Goal: Task Accomplishment & Management: Use online tool/utility

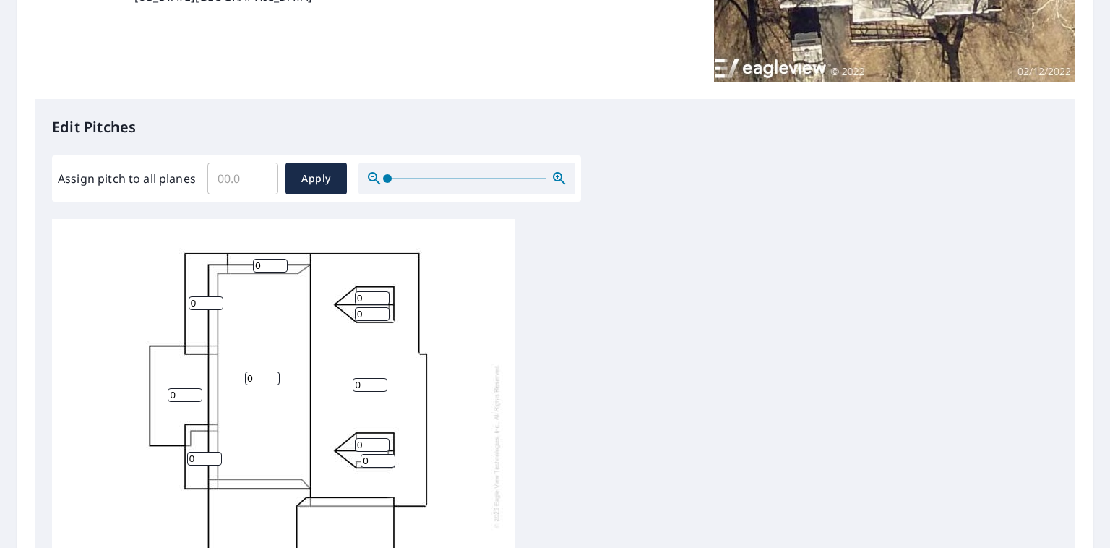
scroll to position [361, 0]
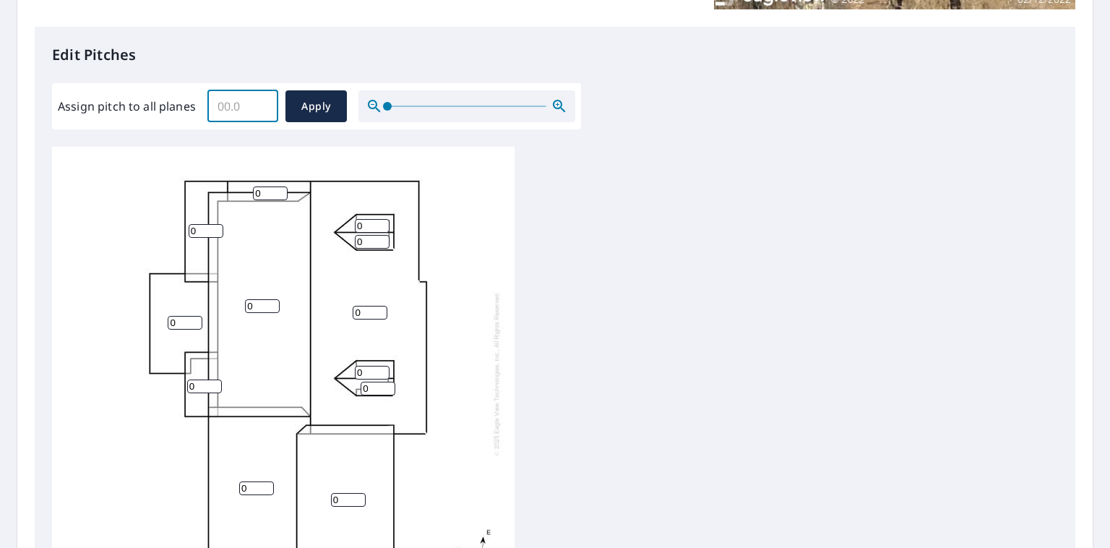
click at [244, 108] on input "Assign pitch to all planes" at bounding box center [242, 106] width 71 height 40
type input "0"
click at [257, 107] on input "0" at bounding box center [242, 106] width 71 height 40
click at [364, 308] on input "0" at bounding box center [370, 313] width 35 height 14
click at [379, 310] on input "1" at bounding box center [370, 313] width 35 height 14
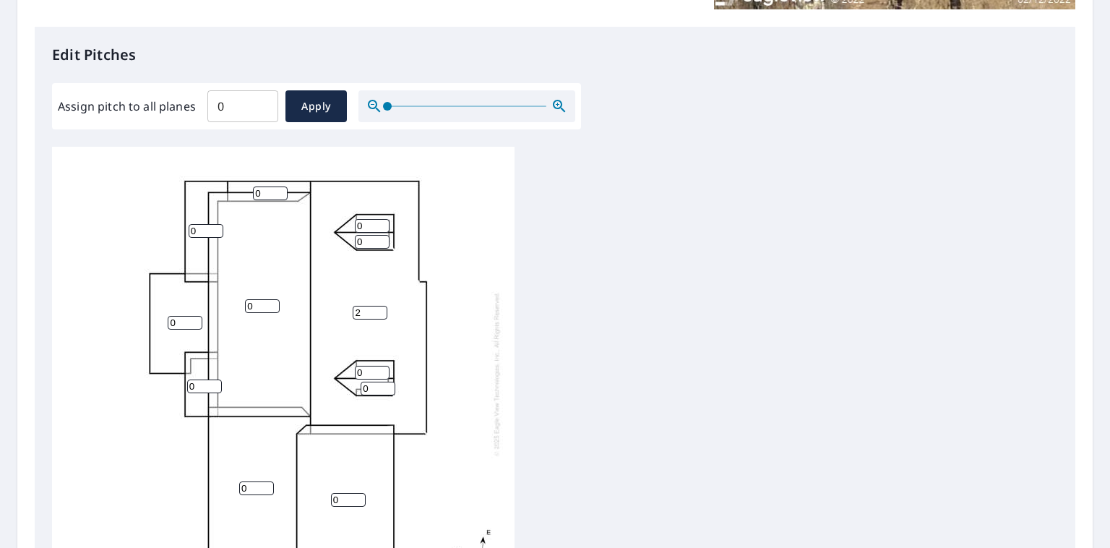
click at [380, 308] on input "2" at bounding box center [370, 313] width 35 height 14
click at [380, 308] on input "3" at bounding box center [370, 313] width 35 height 14
click at [380, 308] on input "4" at bounding box center [370, 313] width 35 height 14
click at [380, 308] on input "5" at bounding box center [370, 313] width 35 height 14
click at [380, 308] on input "6" at bounding box center [370, 313] width 35 height 14
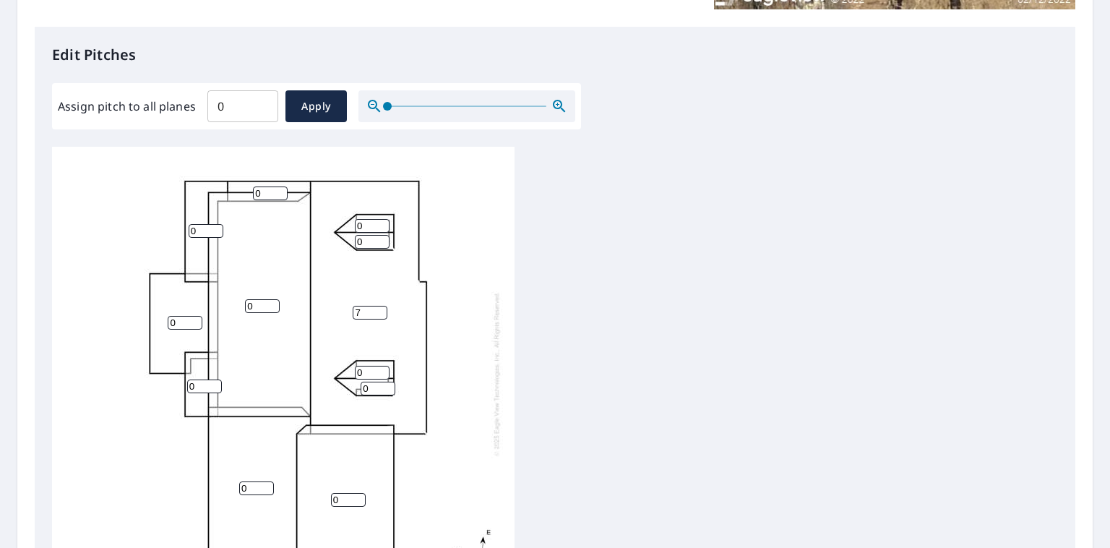
click at [380, 308] on input "7" at bounding box center [370, 313] width 35 height 14
click at [380, 308] on input "8" at bounding box center [370, 313] width 35 height 14
click at [380, 308] on input "9" at bounding box center [370, 313] width 35 height 14
click at [380, 308] on input "10" at bounding box center [370, 313] width 35 height 14
type input "11"
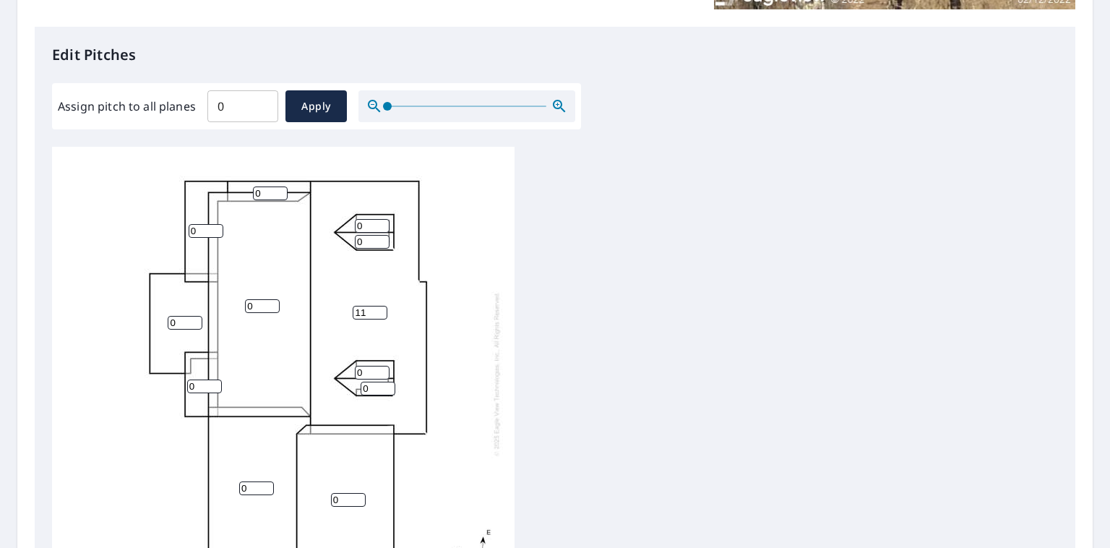
click at [380, 308] on input "11" at bounding box center [370, 313] width 35 height 14
click at [382, 369] on input "1" at bounding box center [372, 373] width 35 height 14
click at [382, 369] on input "2" at bounding box center [372, 373] width 35 height 14
click at [382, 369] on input "3" at bounding box center [372, 373] width 35 height 14
click at [382, 369] on input "4" at bounding box center [372, 373] width 35 height 14
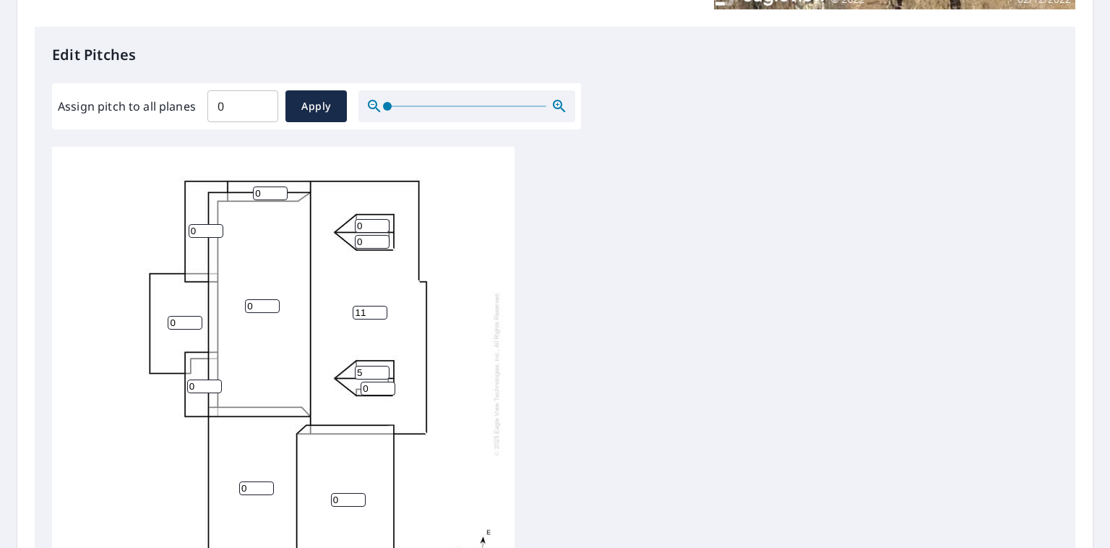
click at [382, 369] on input "5" at bounding box center [372, 373] width 35 height 14
click at [382, 369] on input "6" at bounding box center [372, 373] width 35 height 14
click at [382, 369] on input "7" at bounding box center [372, 373] width 35 height 14
click at [382, 369] on input "8" at bounding box center [372, 373] width 35 height 14
click at [382, 369] on input "9" at bounding box center [372, 373] width 35 height 14
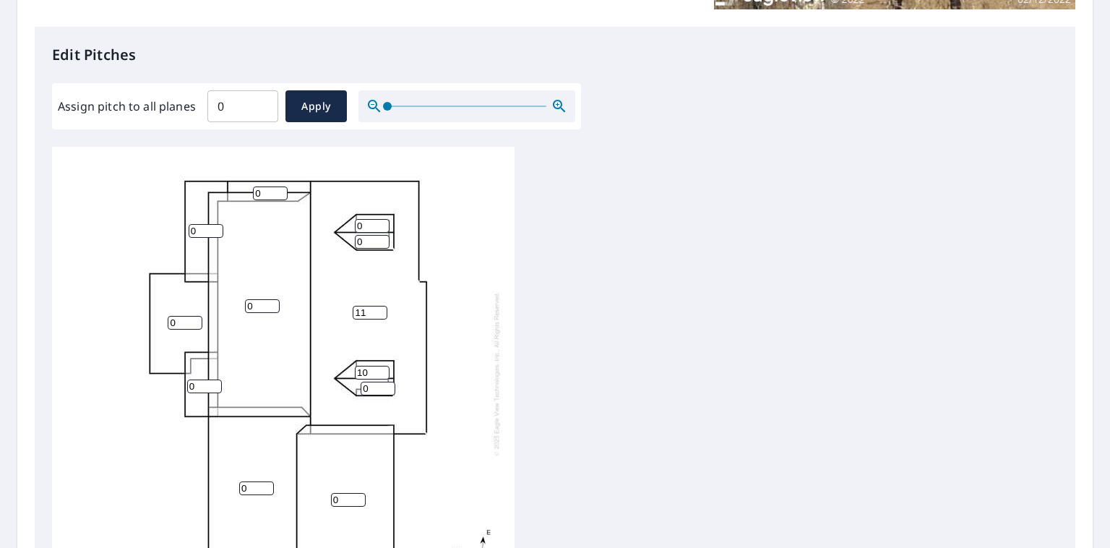
click at [382, 369] on input "10" at bounding box center [372, 373] width 35 height 14
type input "11"
click at [382, 369] on input "11" at bounding box center [372, 373] width 35 height 14
click at [386, 386] on input "1" at bounding box center [378, 389] width 35 height 14
click at [386, 386] on input "2" at bounding box center [378, 389] width 35 height 14
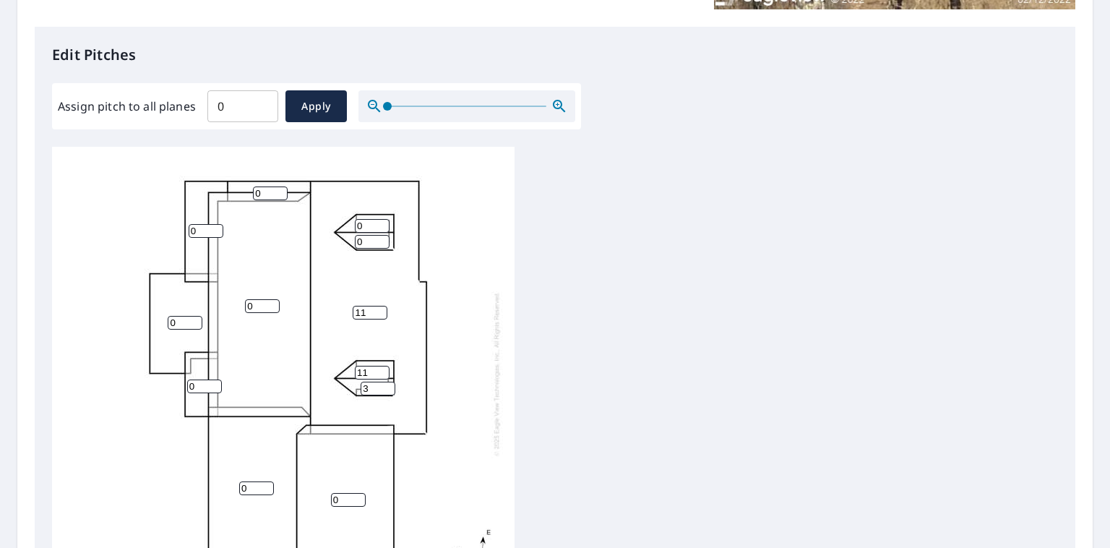
click at [386, 386] on input "3" at bounding box center [378, 389] width 35 height 14
click at [386, 386] on input "4" at bounding box center [378, 389] width 35 height 14
click at [386, 386] on input "5" at bounding box center [378, 389] width 35 height 14
click at [386, 386] on input "6" at bounding box center [378, 389] width 35 height 14
click at [386, 386] on input "7" at bounding box center [378, 389] width 35 height 14
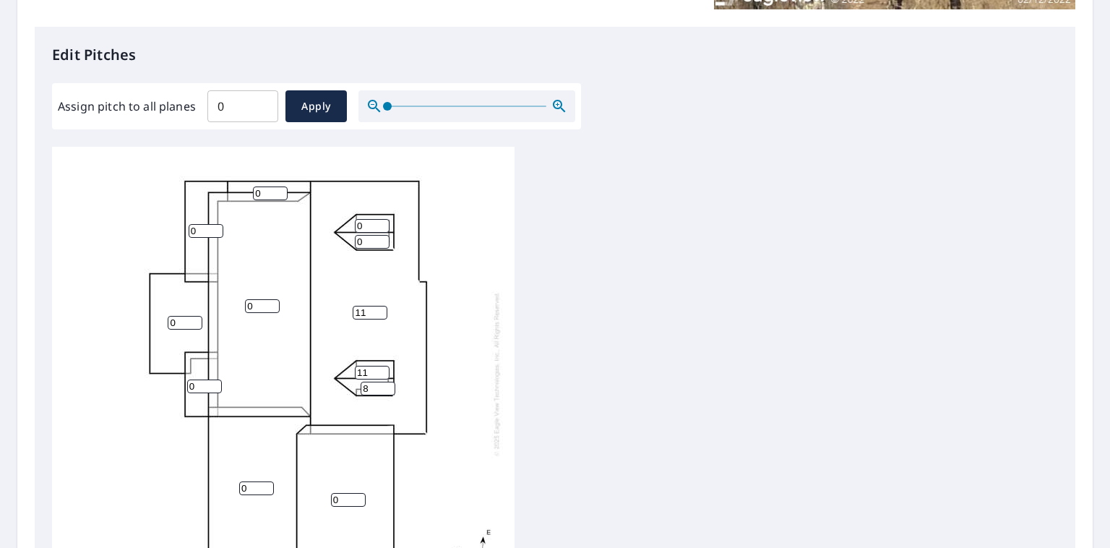
click at [386, 386] on input "8" at bounding box center [378, 389] width 35 height 14
click at [386, 386] on input "9" at bounding box center [378, 389] width 35 height 14
click at [386, 386] on input "10" at bounding box center [378, 389] width 35 height 14
type input "11"
click at [386, 386] on input "11" at bounding box center [378, 389] width 35 height 14
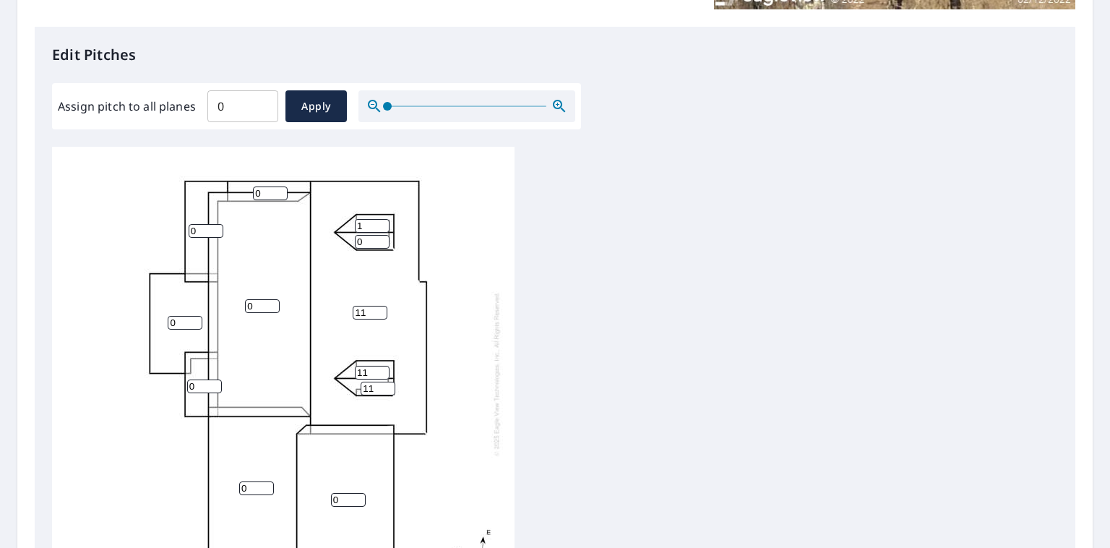
click at [383, 224] on input "1" at bounding box center [372, 226] width 35 height 14
click at [383, 224] on input "2" at bounding box center [372, 226] width 35 height 14
click at [383, 224] on input "3" at bounding box center [372, 226] width 35 height 14
click at [383, 224] on input "4" at bounding box center [372, 226] width 35 height 14
click at [383, 224] on input "5" at bounding box center [372, 226] width 35 height 14
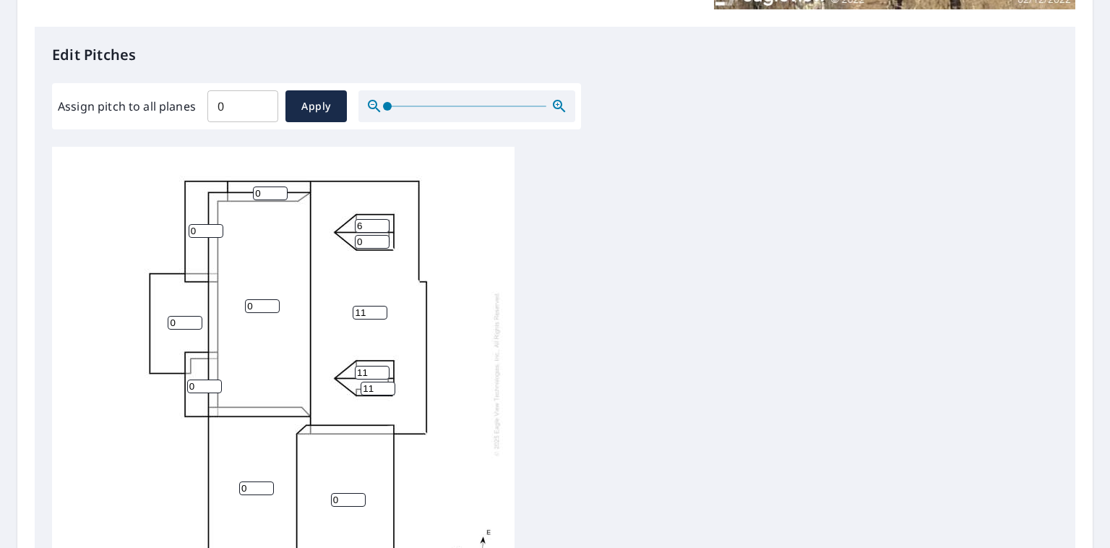
click at [383, 224] on input "6" at bounding box center [372, 226] width 35 height 14
click at [383, 224] on input "7" at bounding box center [372, 226] width 35 height 14
click at [383, 224] on input "8" at bounding box center [372, 226] width 35 height 14
click at [383, 224] on input "9" at bounding box center [372, 226] width 35 height 14
click at [383, 224] on input "10" at bounding box center [372, 226] width 35 height 14
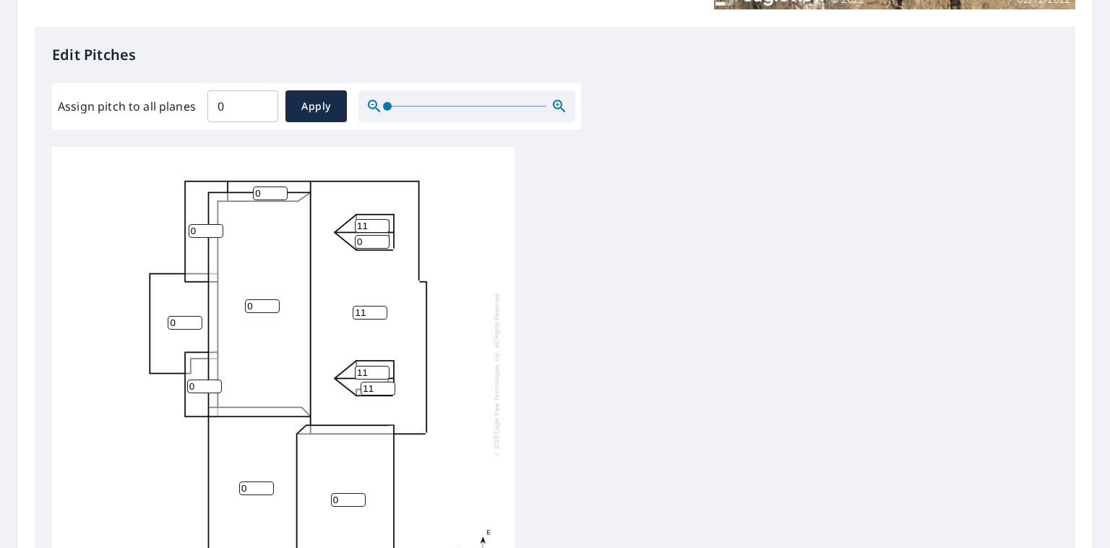
type input "11"
click at [383, 224] on input "11" at bounding box center [372, 226] width 35 height 14
click at [382, 239] on input "1" at bounding box center [372, 242] width 35 height 14
click at [382, 239] on input "2" at bounding box center [372, 242] width 35 height 14
click at [382, 239] on input "3" at bounding box center [372, 242] width 35 height 14
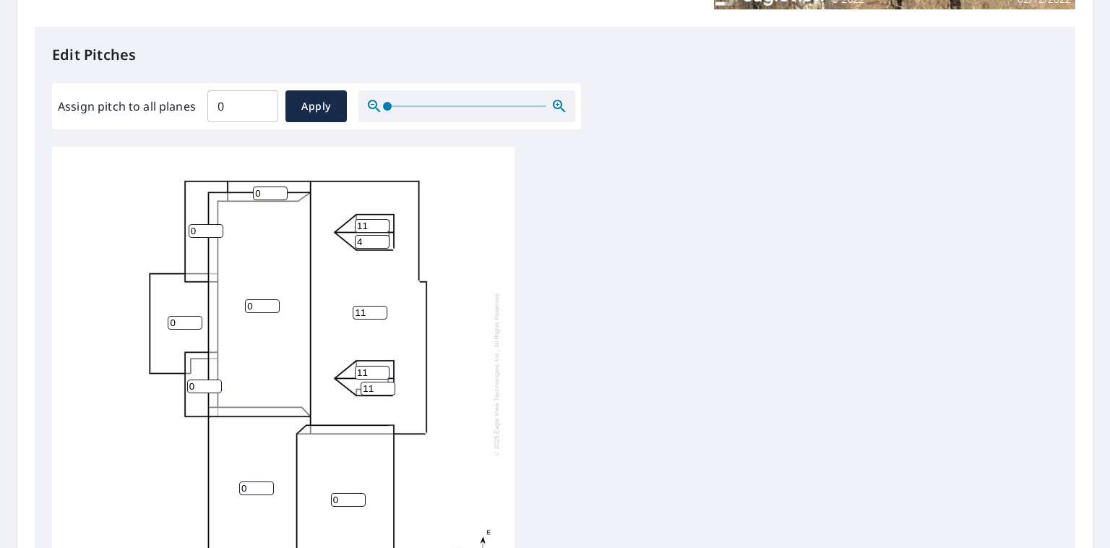
click at [382, 239] on input "4" at bounding box center [372, 242] width 35 height 14
click at [382, 239] on input "5" at bounding box center [372, 242] width 35 height 14
click at [382, 239] on input "6" at bounding box center [372, 242] width 35 height 14
click at [382, 239] on input "7" at bounding box center [372, 242] width 35 height 14
click at [382, 239] on input "8" at bounding box center [372, 242] width 35 height 14
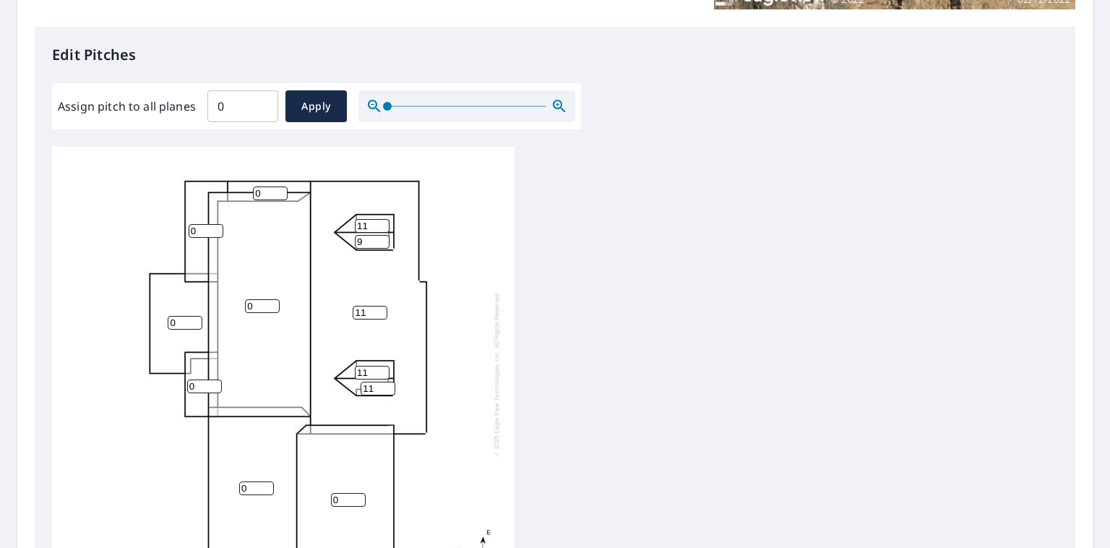
click at [382, 239] on input "9" at bounding box center [372, 242] width 35 height 14
click at [382, 239] on input "10" at bounding box center [372, 242] width 35 height 14
click at [382, 239] on input "11" at bounding box center [372, 242] width 35 height 14
type input "10"
click at [383, 247] on input "10" at bounding box center [372, 242] width 35 height 14
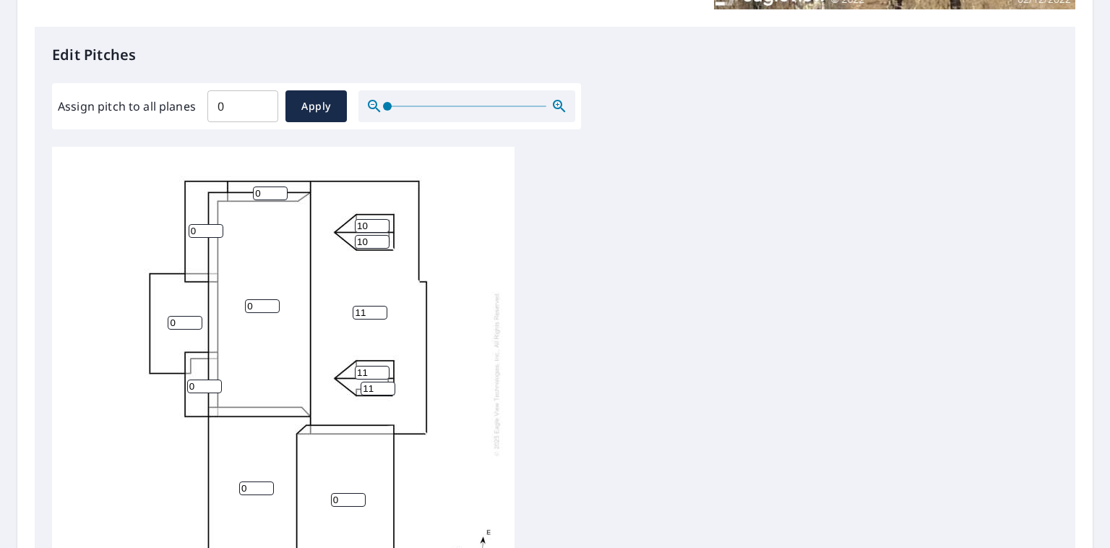
type input "10"
click at [382, 232] on input "10" at bounding box center [372, 226] width 35 height 14
type input "10"
click at [382, 375] on input "10" at bounding box center [372, 373] width 35 height 14
click at [388, 393] on input "10" at bounding box center [378, 389] width 35 height 14
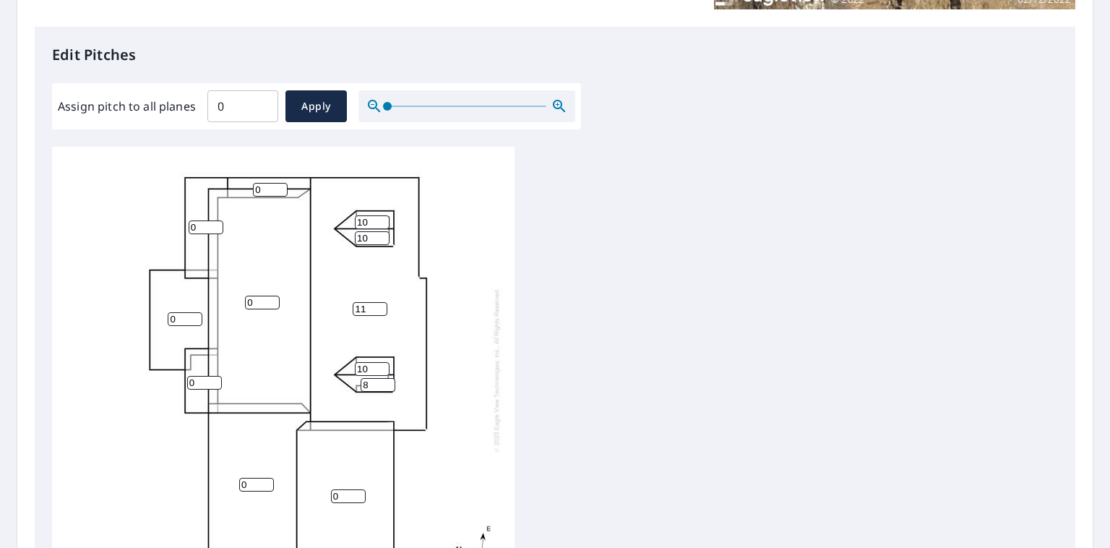
scroll to position [506, 0]
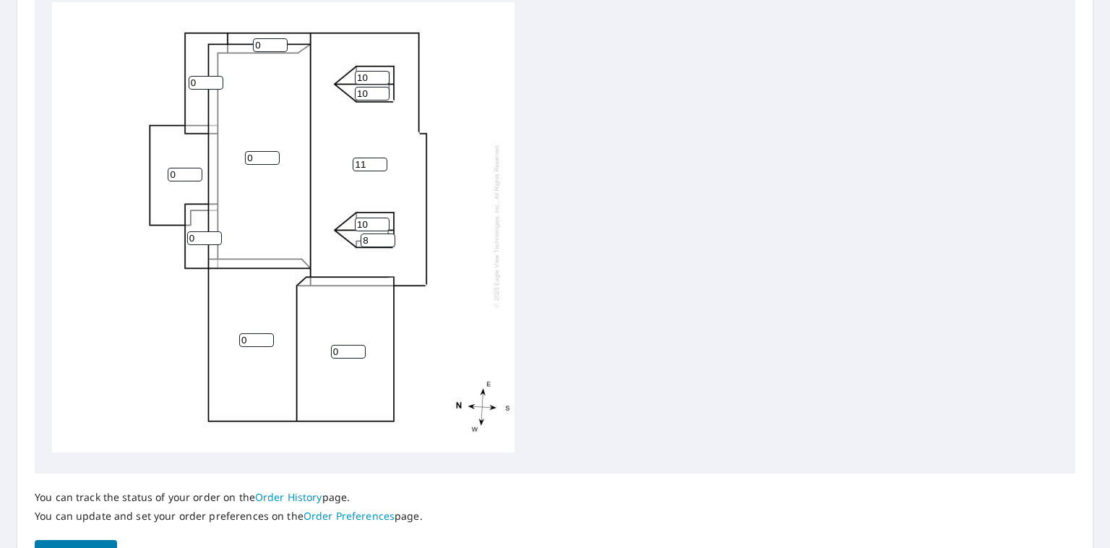
type input "8"
click at [359, 345] on input "1" at bounding box center [348, 352] width 35 height 14
click at [359, 345] on input "2" at bounding box center [348, 352] width 35 height 14
click at [359, 345] on input "3" at bounding box center [348, 352] width 35 height 14
click at [359, 345] on input "4" at bounding box center [348, 352] width 35 height 14
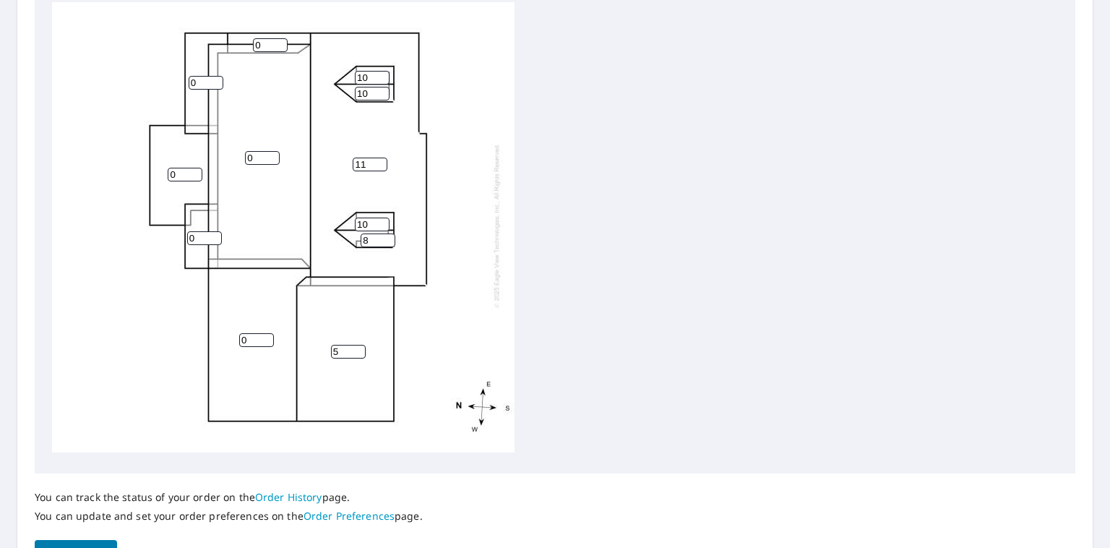
click at [359, 345] on input "5" at bounding box center [348, 352] width 35 height 14
click at [359, 345] on input "6" at bounding box center [348, 352] width 35 height 14
click at [359, 345] on input "7" at bounding box center [348, 352] width 35 height 14
click at [359, 345] on input "8" at bounding box center [348, 352] width 35 height 14
click at [359, 345] on input "9" at bounding box center [348, 352] width 35 height 14
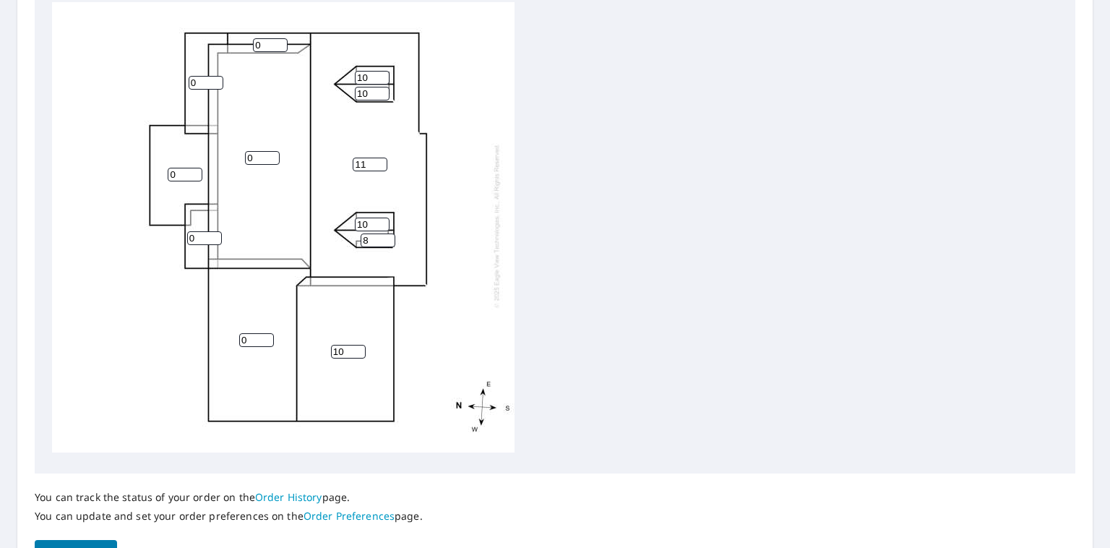
click at [359, 345] on input "10" at bounding box center [348, 352] width 35 height 14
type input "11"
click at [359, 345] on input "11" at bounding box center [348, 352] width 35 height 14
click at [261, 151] on input "0" at bounding box center [262, 158] width 35 height 14
click at [273, 151] on input "1" at bounding box center [262, 158] width 35 height 14
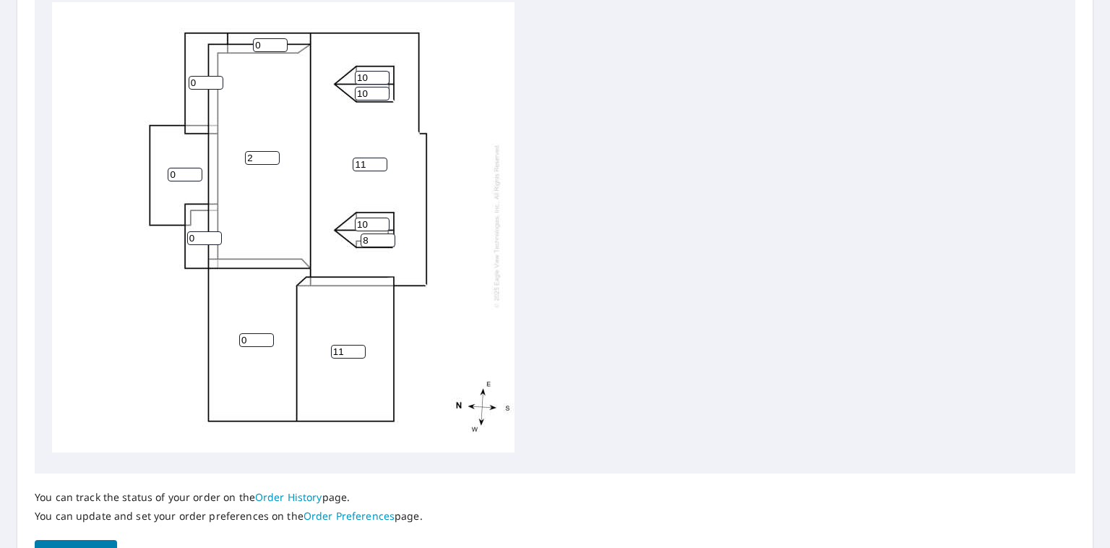
click at [273, 151] on input "2" at bounding box center [262, 158] width 35 height 14
click at [273, 151] on input "3" at bounding box center [262, 158] width 35 height 14
click at [273, 151] on input "4" at bounding box center [262, 158] width 35 height 14
type input "5"
click at [273, 151] on input "5" at bounding box center [262, 158] width 35 height 14
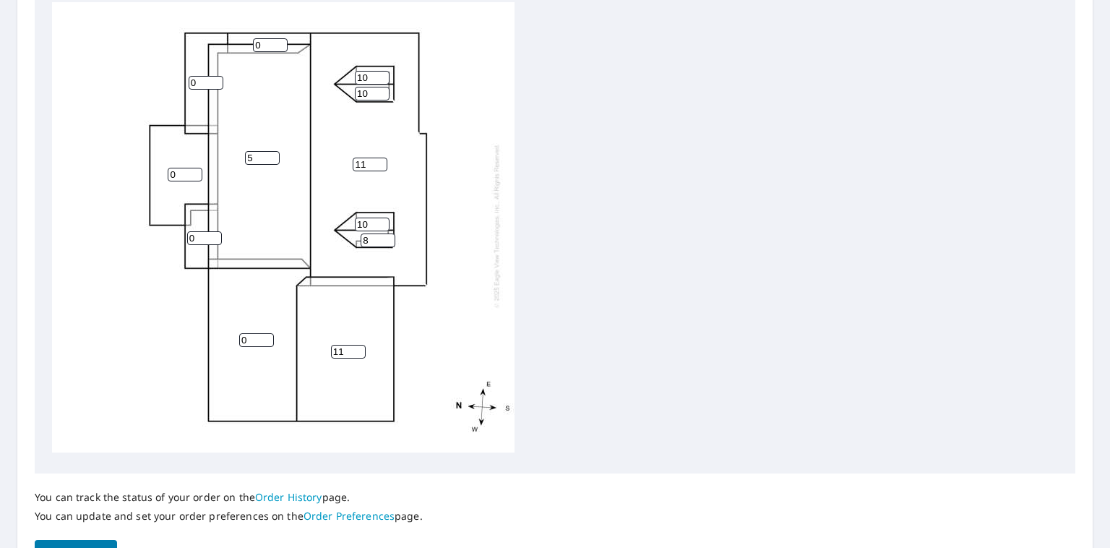
click at [258, 333] on input "0" at bounding box center [256, 340] width 35 height 14
click at [266, 333] on input "1" at bounding box center [256, 340] width 35 height 14
click at [266, 333] on input "2" at bounding box center [256, 340] width 35 height 14
click at [266, 333] on input "3" at bounding box center [256, 340] width 35 height 14
click at [266, 333] on input "4" at bounding box center [256, 340] width 35 height 14
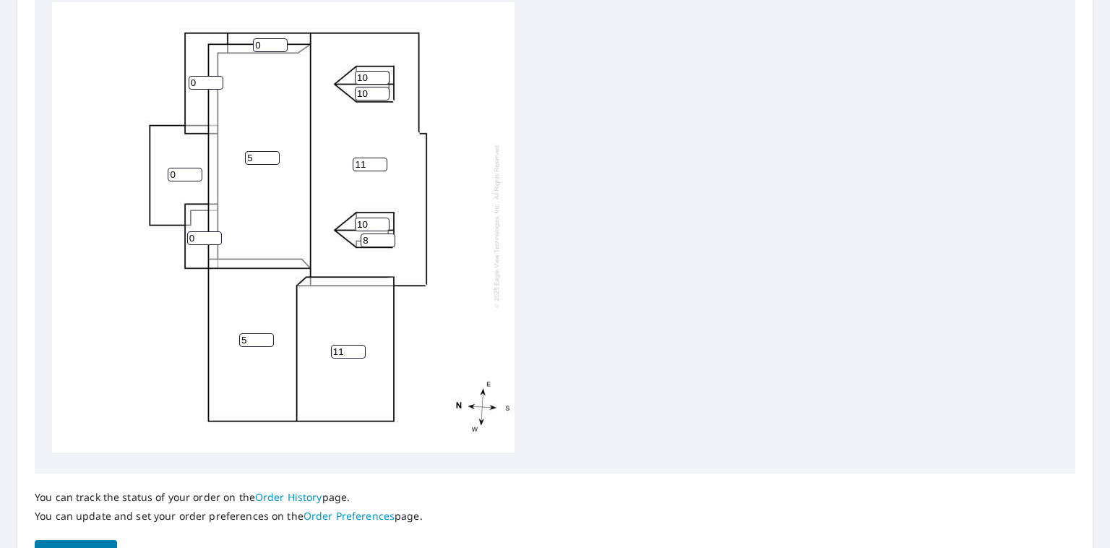
click at [266, 333] on input "5" at bounding box center [256, 340] width 35 height 14
click at [266, 333] on input "6" at bounding box center [256, 340] width 35 height 14
click at [266, 333] on input "7" at bounding box center [256, 340] width 35 height 14
click at [266, 333] on input "8" at bounding box center [256, 340] width 35 height 14
click at [266, 333] on input "9" at bounding box center [256, 340] width 35 height 14
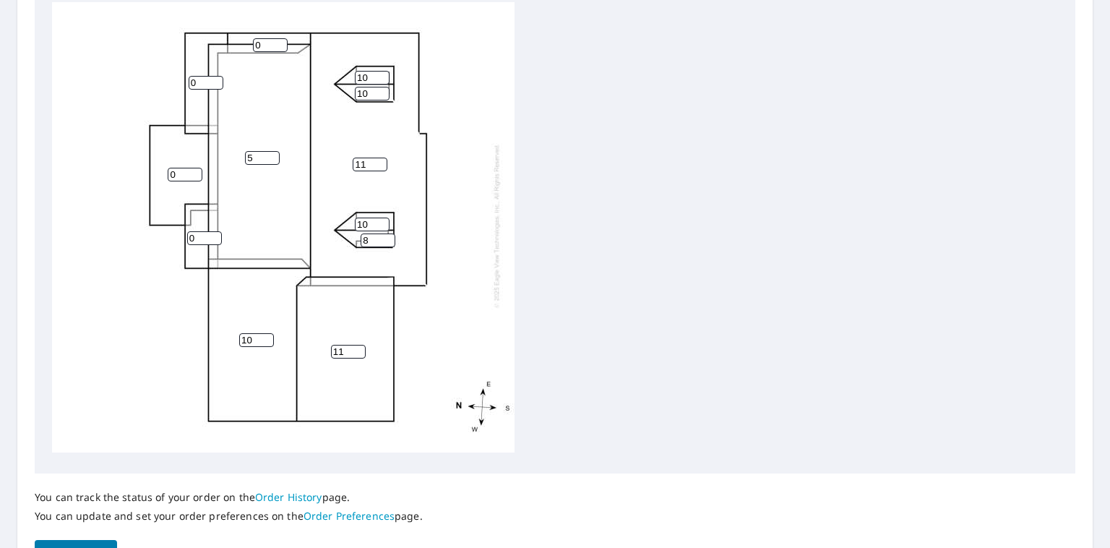
click at [266, 333] on input "10" at bounding box center [256, 340] width 35 height 14
type input "11"
click at [266, 333] on input "11" at bounding box center [256, 340] width 35 height 14
click at [281, 38] on input "1" at bounding box center [270, 45] width 35 height 14
click at [281, 38] on input "2" at bounding box center [270, 45] width 35 height 14
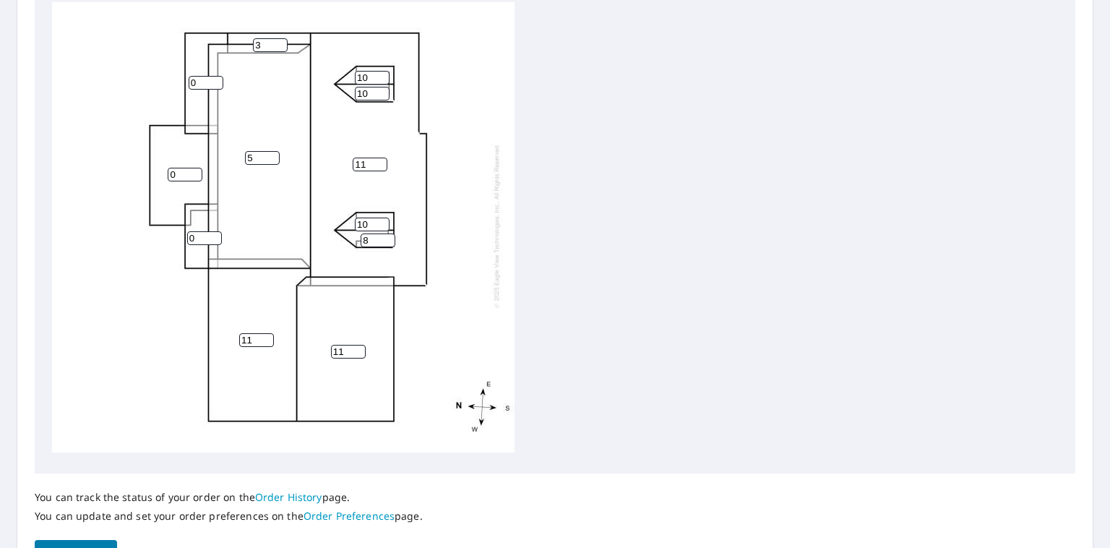
click at [281, 38] on input "3" at bounding box center [270, 45] width 35 height 14
click at [281, 38] on input "4" at bounding box center [270, 45] width 35 height 14
click at [281, 38] on input "5" at bounding box center [270, 45] width 35 height 14
click at [281, 38] on input "6" at bounding box center [270, 45] width 35 height 14
click at [281, 38] on input "7" at bounding box center [270, 45] width 35 height 14
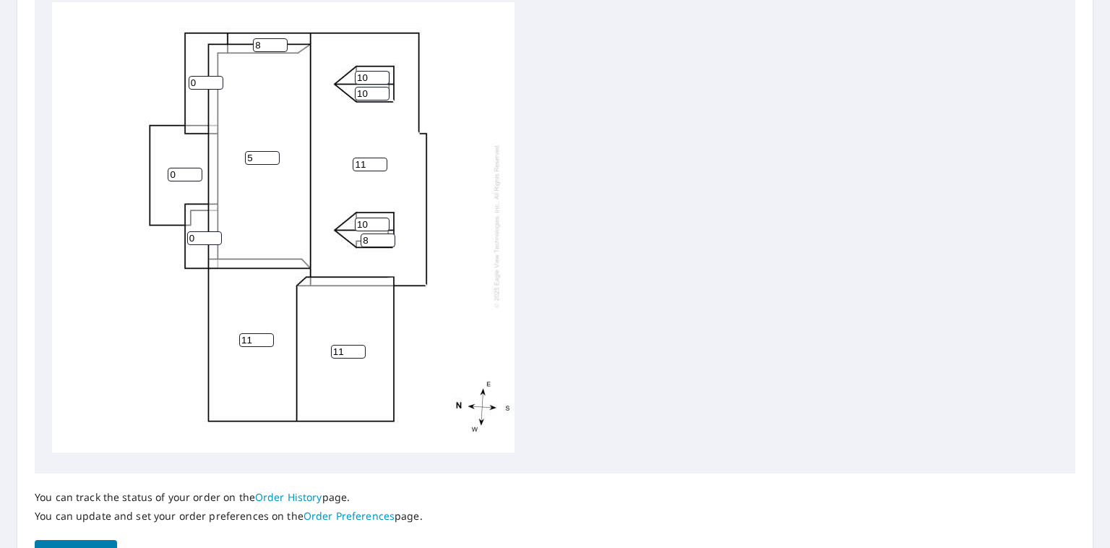
click at [281, 38] on input "8" at bounding box center [270, 45] width 35 height 14
click at [281, 38] on input "9" at bounding box center [270, 45] width 35 height 14
click at [281, 38] on input "10" at bounding box center [270, 45] width 35 height 14
type input "11"
click at [281, 38] on input "11" at bounding box center [270, 45] width 35 height 14
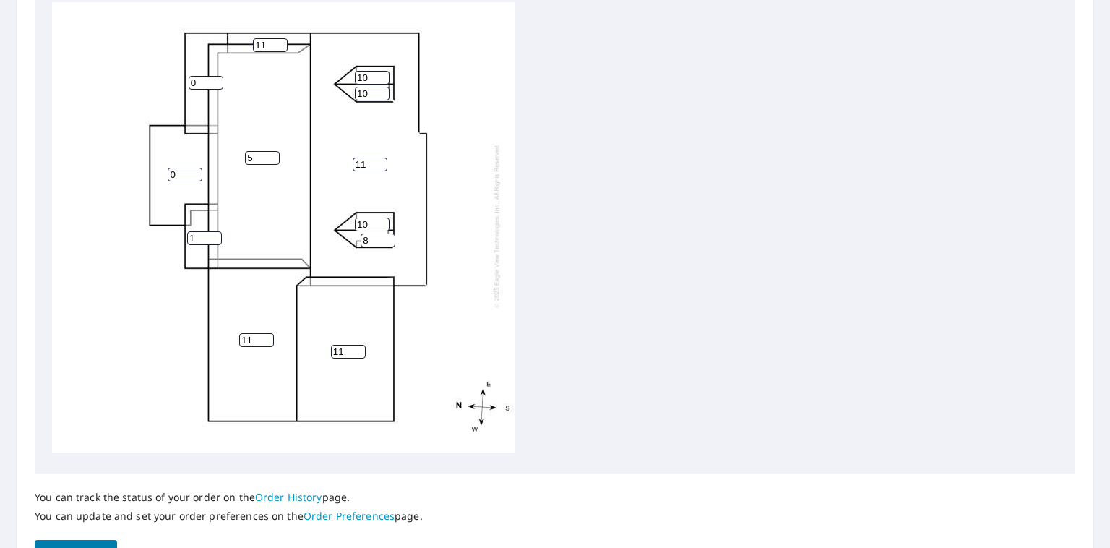
click at [214, 231] on input "1" at bounding box center [204, 238] width 35 height 14
click at [214, 231] on input "2" at bounding box center [204, 238] width 35 height 14
click at [214, 231] on input "3" at bounding box center [204, 238] width 35 height 14
click at [214, 231] on input "4" at bounding box center [204, 238] width 35 height 14
type input "5"
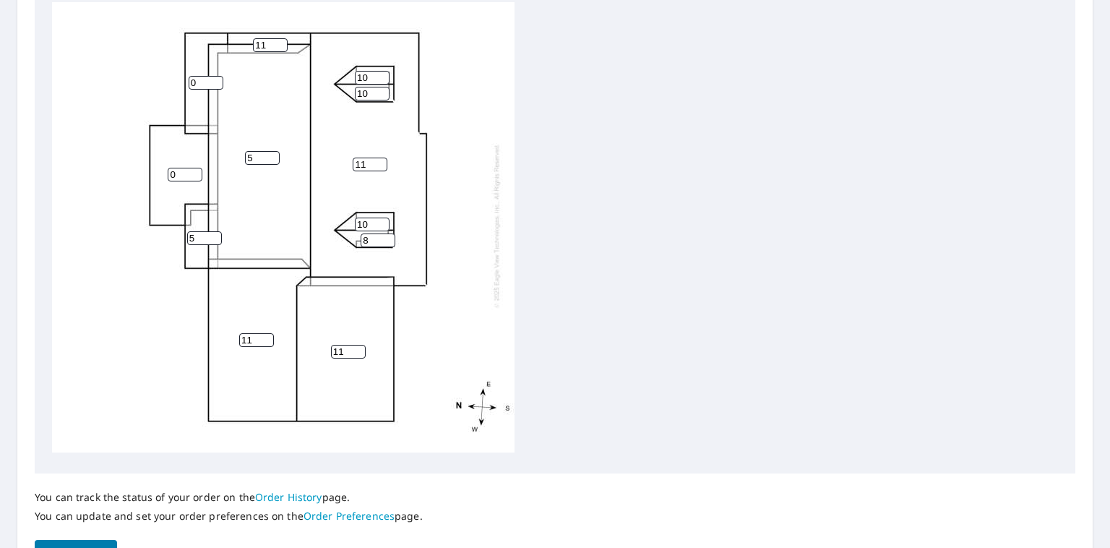
click at [214, 231] on input "5" at bounding box center [204, 238] width 35 height 14
click at [215, 76] on input "1" at bounding box center [206, 83] width 35 height 14
click at [215, 76] on input "2" at bounding box center [206, 83] width 35 height 14
click at [215, 76] on input "3" at bounding box center [206, 83] width 35 height 14
click at [215, 76] on input "4" at bounding box center [206, 83] width 35 height 14
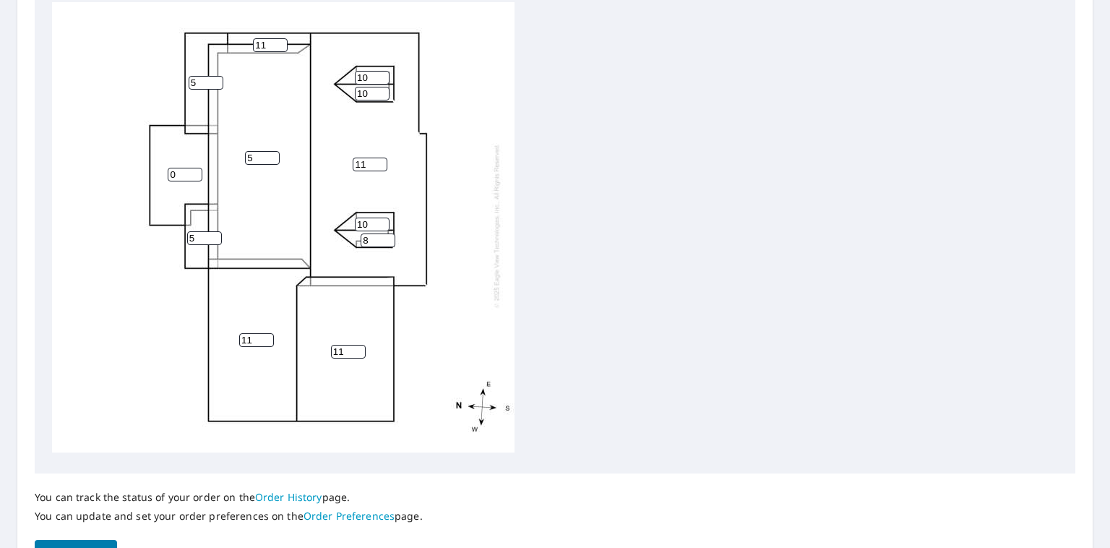
type input "5"
click at [215, 76] on input "5" at bounding box center [206, 83] width 35 height 14
type input "1"
click at [195, 168] on input "1" at bounding box center [185, 175] width 35 height 14
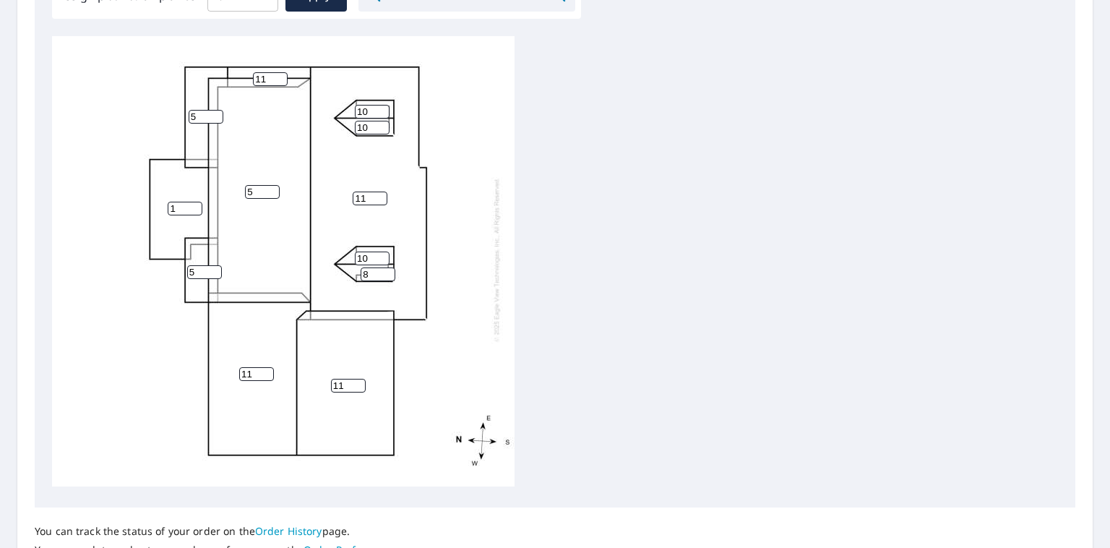
scroll to position [523, 0]
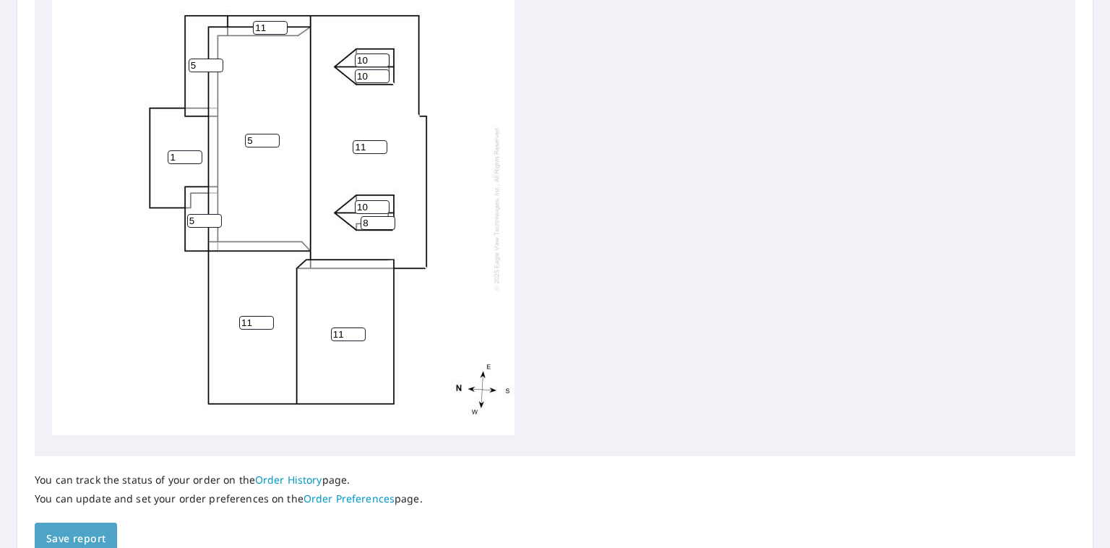
click at [61, 541] on span "Save report" at bounding box center [75, 539] width 59 height 18
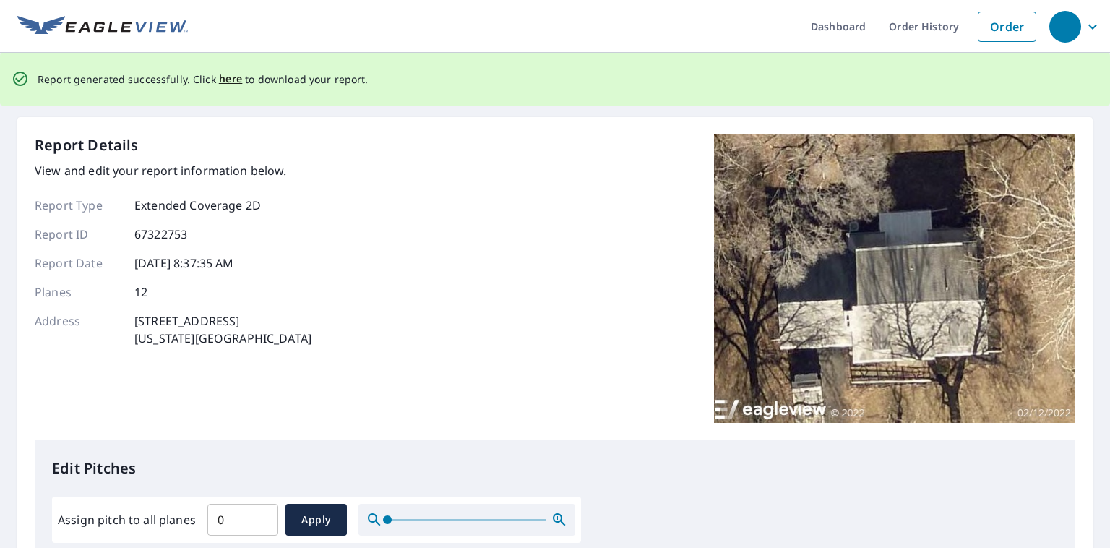
scroll to position [0, 0]
click at [231, 80] on span "here" at bounding box center [231, 79] width 24 height 18
